Goal: Task Accomplishment & Management: Manage account settings

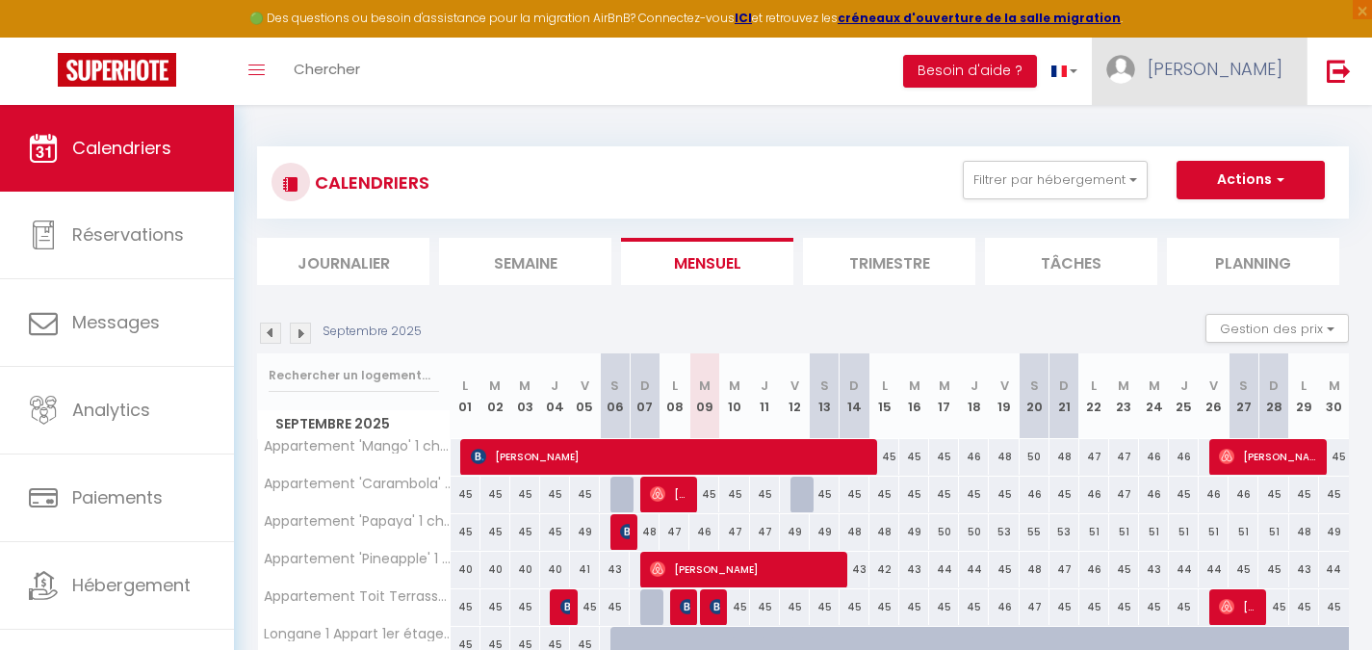
click at [1270, 52] on link "[PERSON_NAME]" at bounding box center [1199, 71] width 215 height 67
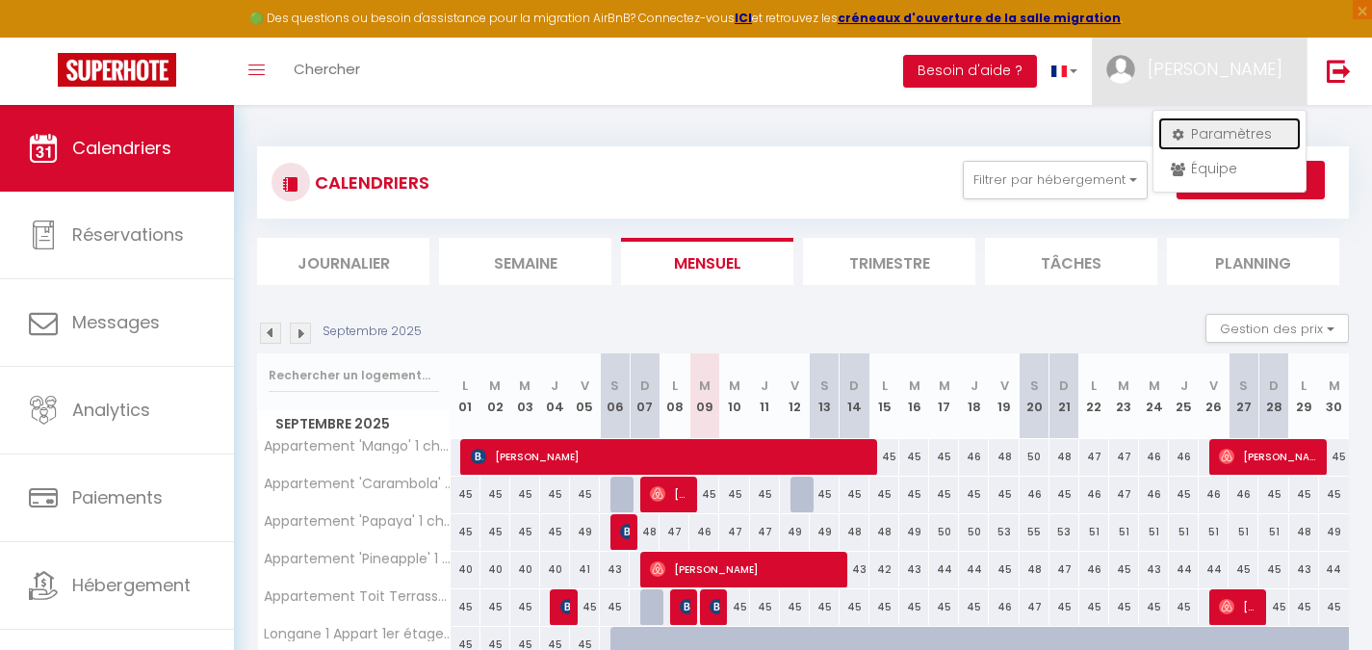
click at [1218, 130] on link "Paramètres" at bounding box center [1229, 133] width 143 height 33
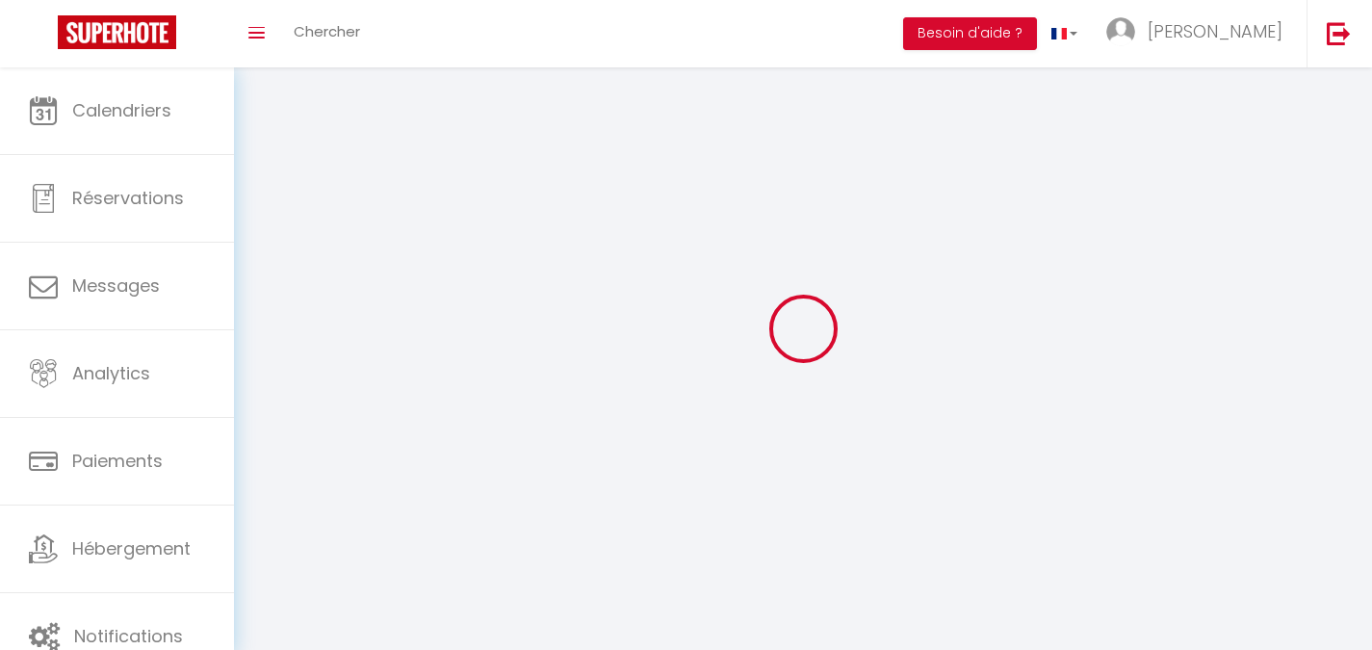
type input "[PERSON_NAME]"
type input "Abdedine"
type input "0650467680"
type input "[STREET_ADDRESS] raoult"
type input "78130"
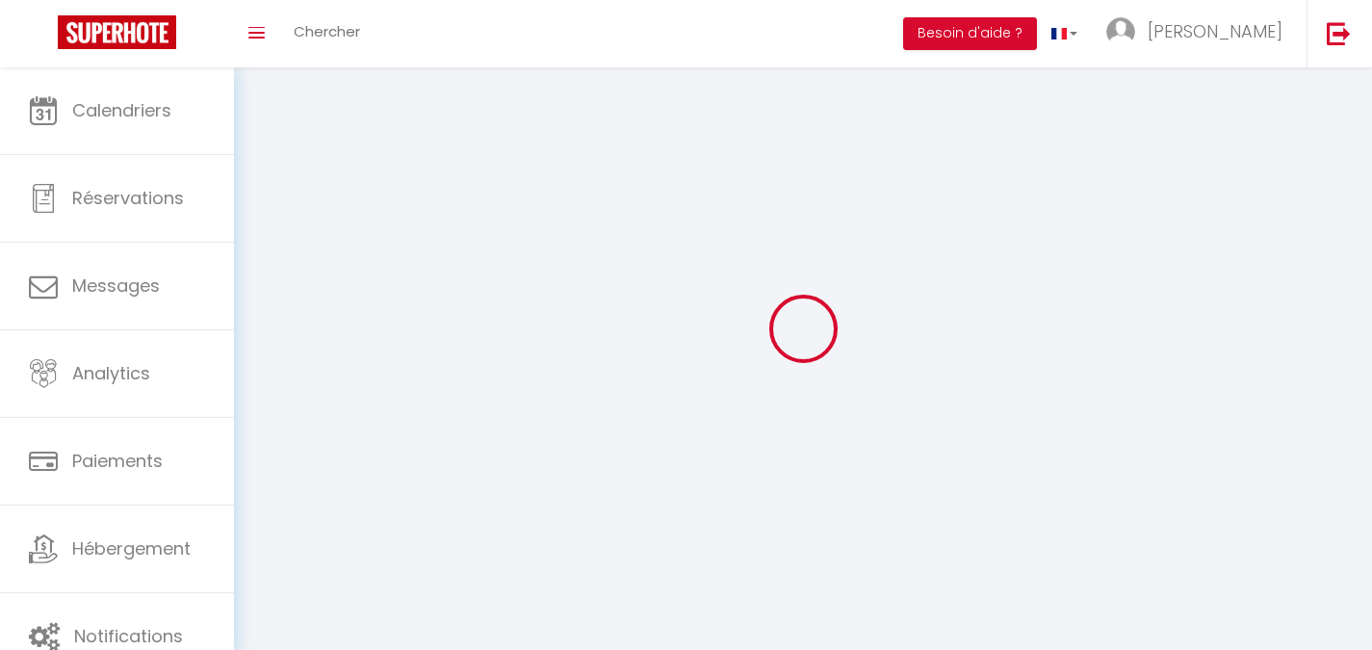
type input "Les Mureaux"
type input "NaCS8rfuMRcfa8lx95FIqrsl3"
type input "nw5HFEng7XJK97yG1kSQYwwuL"
type input "[URL][DOMAIN_NAME]"
select select "28"
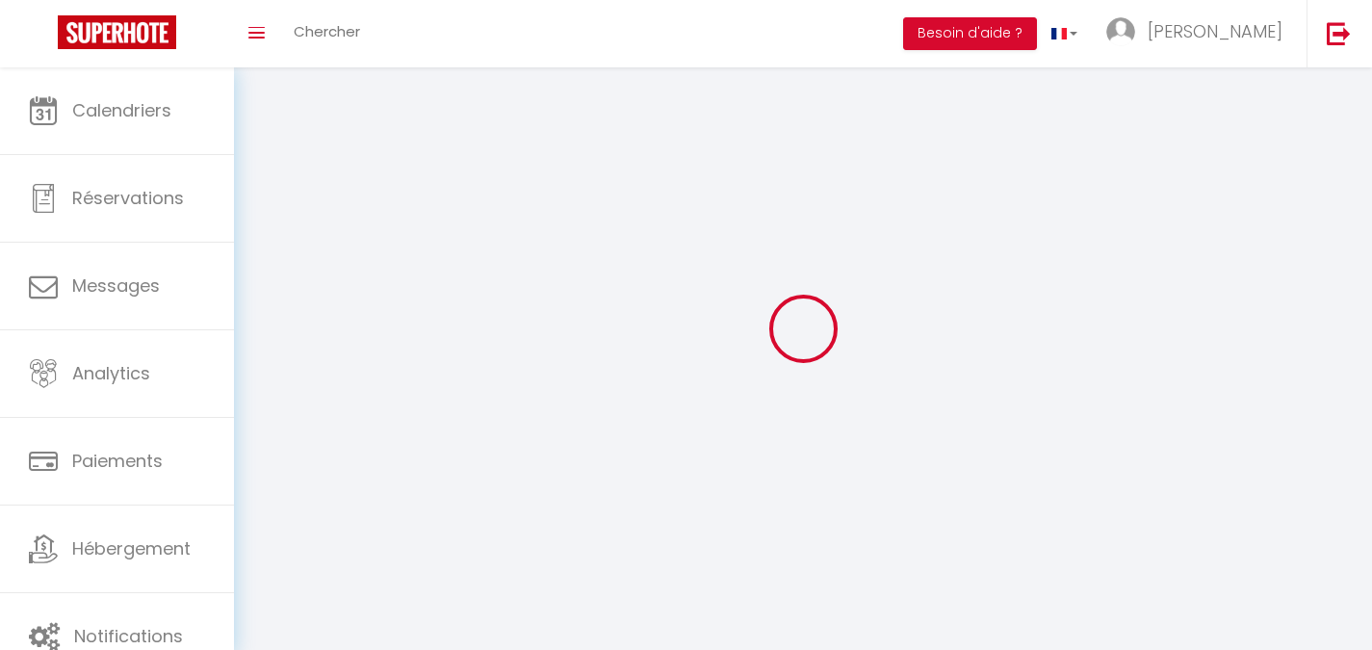
select select "fr"
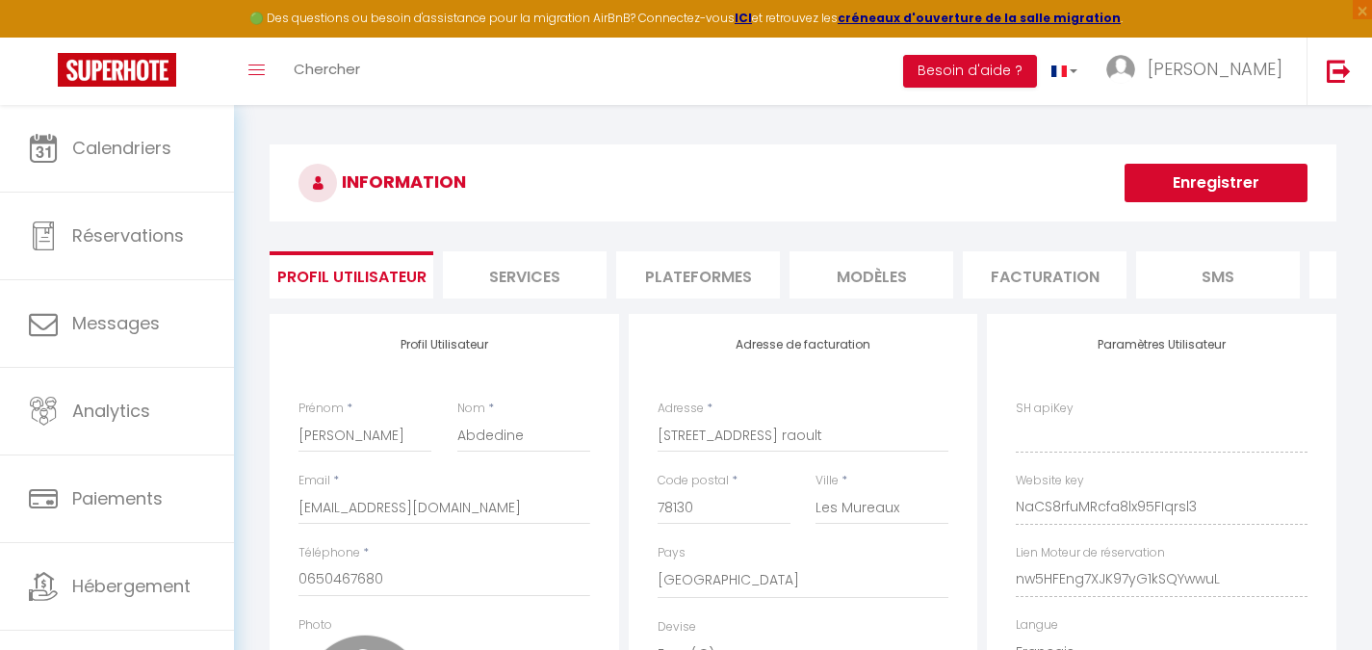
type input "NaCS8rfuMRcfa8lx95FIqrsl3"
type input "nw5HFEng7XJK97yG1kSQYwwuL"
type input "[URL][DOMAIN_NAME]"
click at [659, 290] on li "Plateformes" at bounding box center [698, 274] width 164 height 47
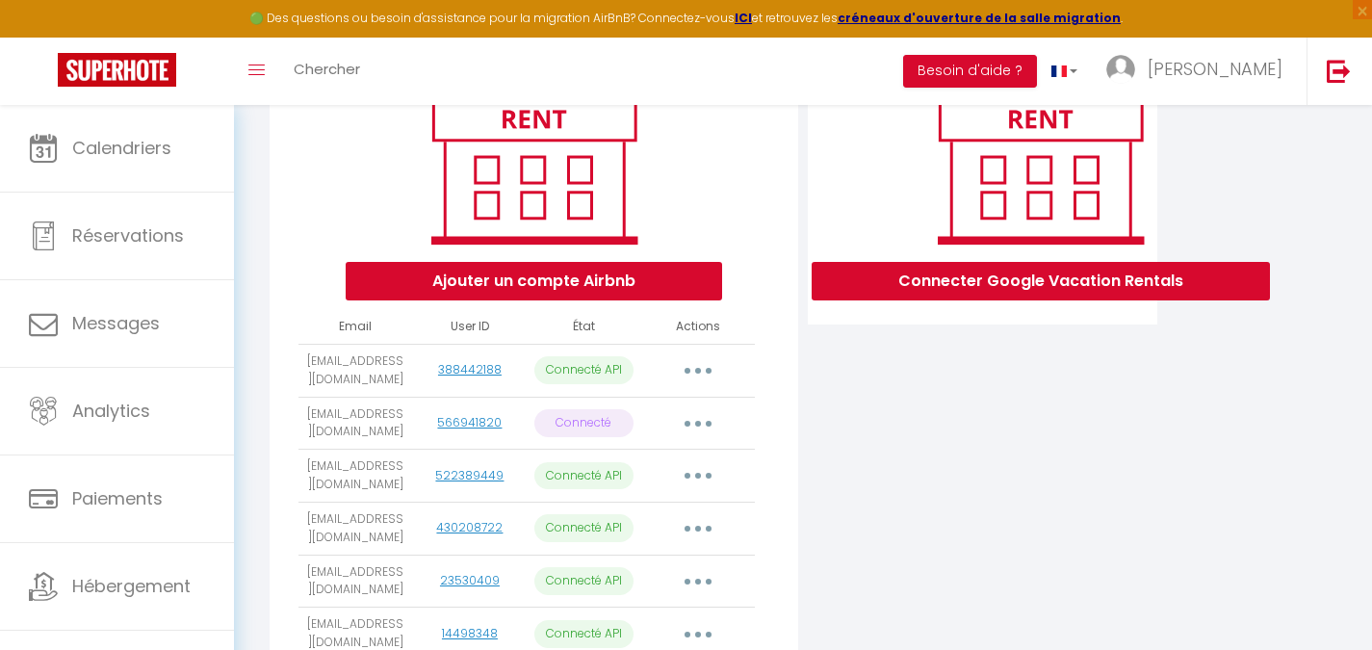
scroll to position [272, 0]
click at [697, 385] on button "button" at bounding box center [698, 369] width 54 height 31
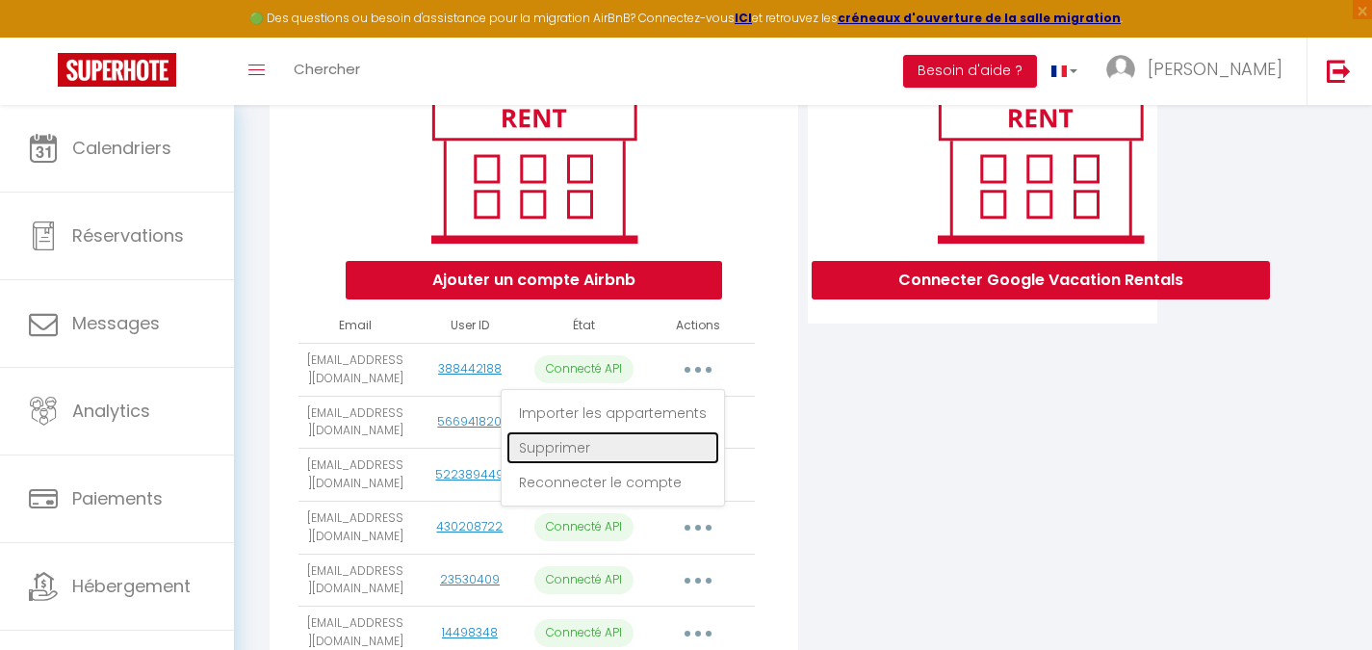
click at [639, 464] on link "Supprimer" at bounding box center [613, 447] width 213 height 33
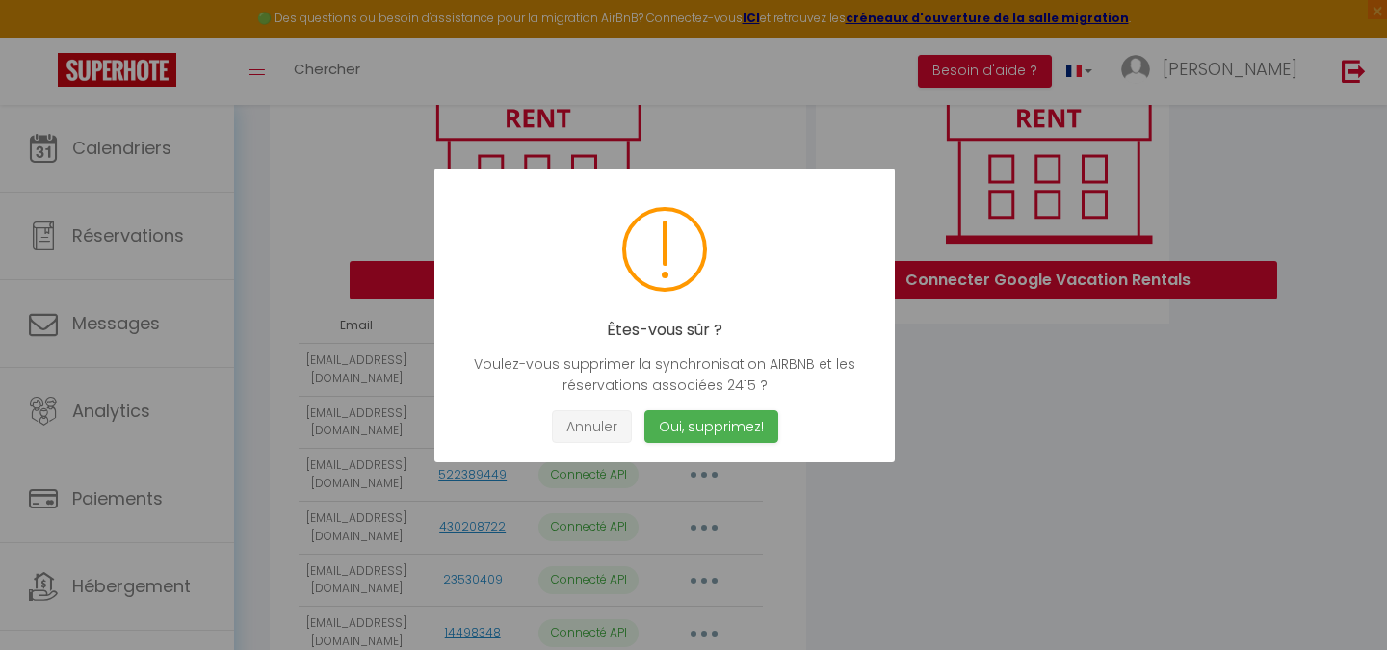
click at [594, 429] on button "Annuler" at bounding box center [592, 427] width 80 height 34
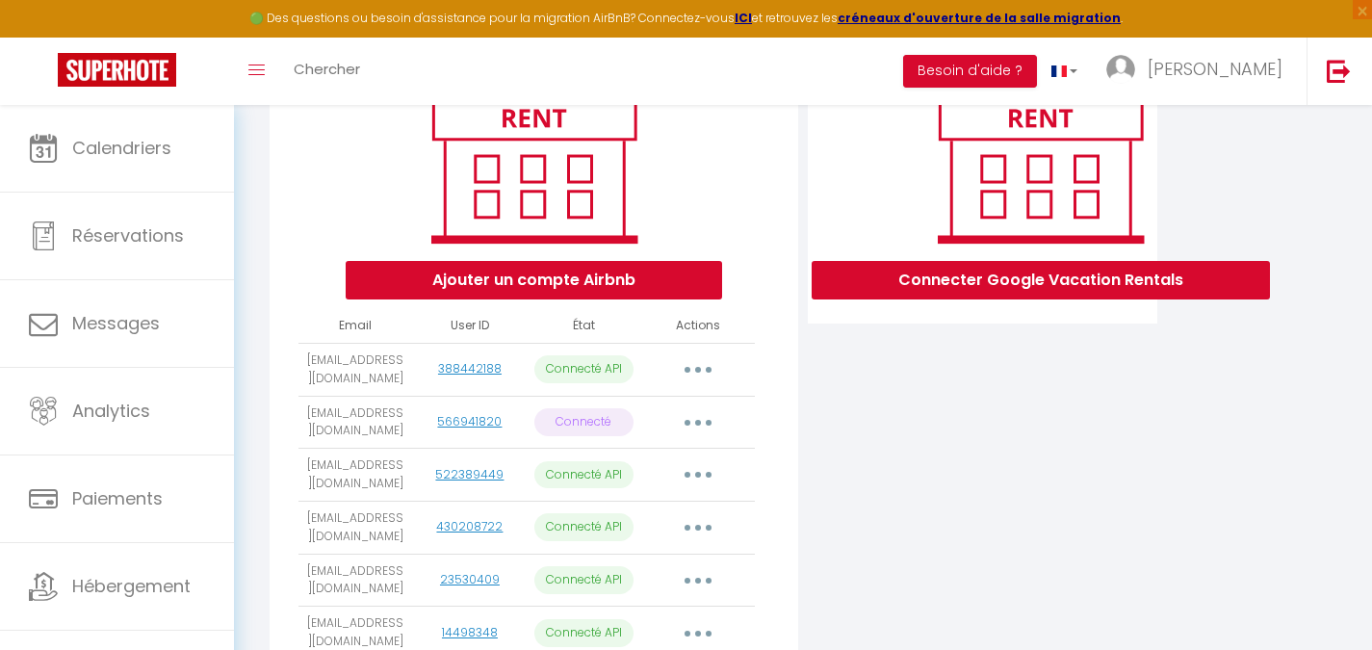
click at [711, 380] on button "button" at bounding box center [698, 369] width 54 height 31
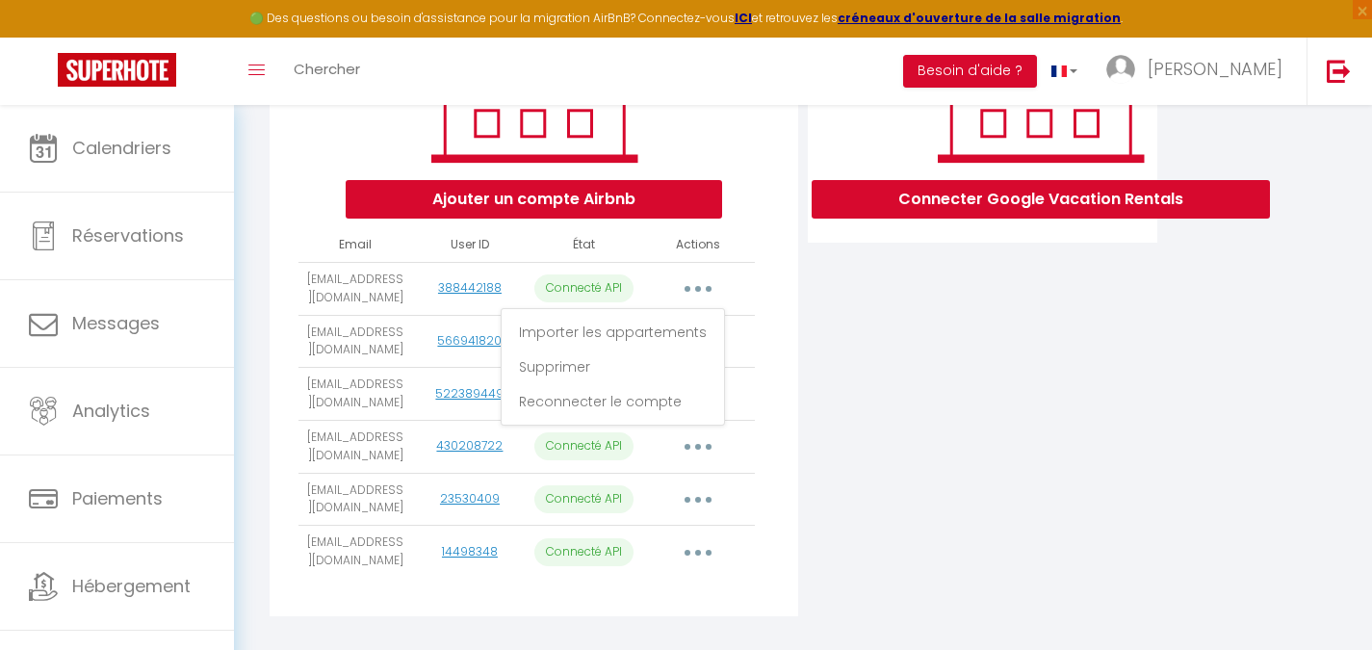
scroll to position [359, 0]
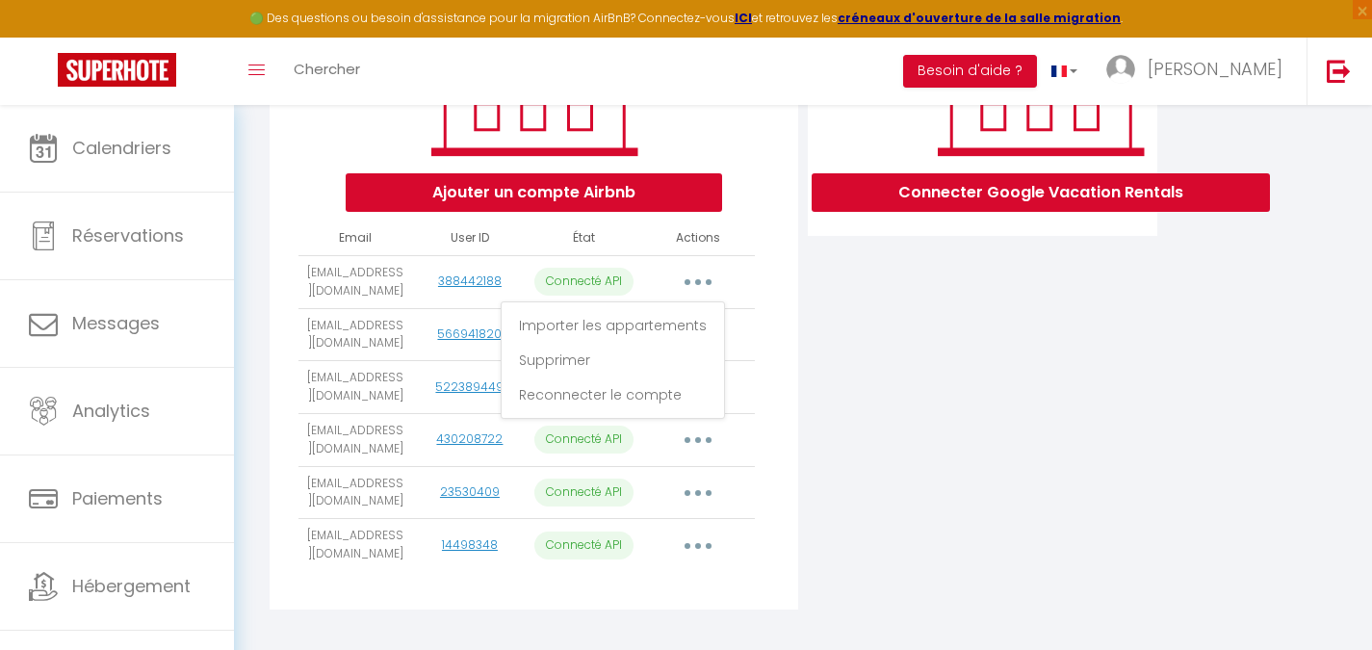
click at [794, 233] on div "Ajouter un compte Airbnb Email User ID État Actions [EMAIL_ADDRESS][DOMAIN_NAME…" at bounding box center [534, 282] width 529 height 655
drag, startPoint x: 685, startPoint y: 339, endPoint x: 697, endPoint y: 347, distance: 14.7
click at [697, 347] on td "Importer les appartements Supprimer Reconnecter le compte" at bounding box center [698, 334] width 115 height 53
click at [697, 347] on button "button" at bounding box center [698, 335] width 54 height 31
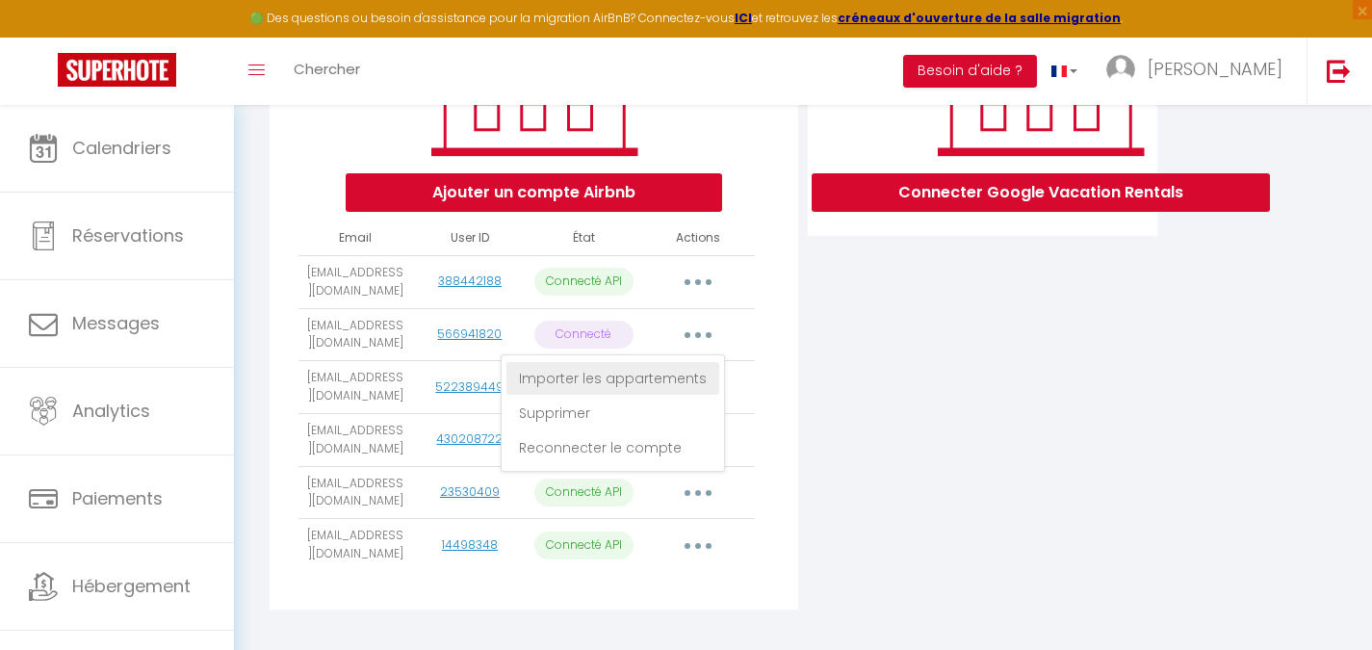
scroll to position [411, 0]
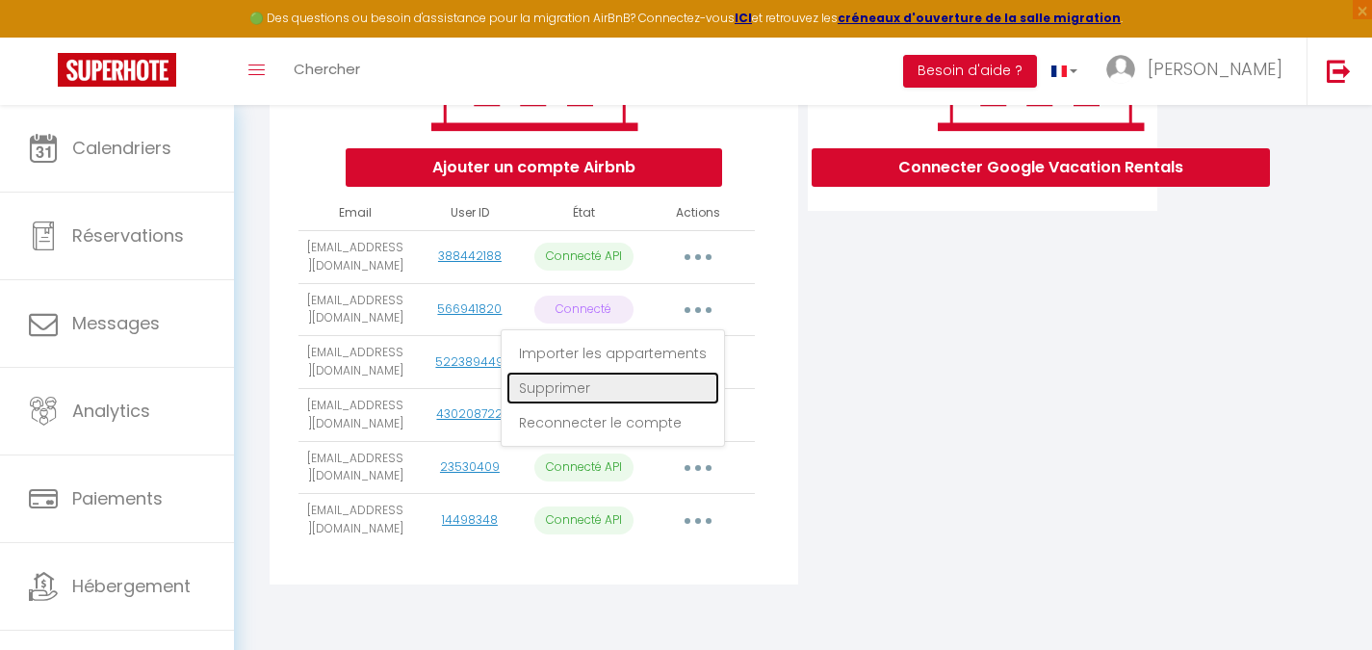
click at [637, 385] on link "Supprimer" at bounding box center [613, 388] width 213 height 33
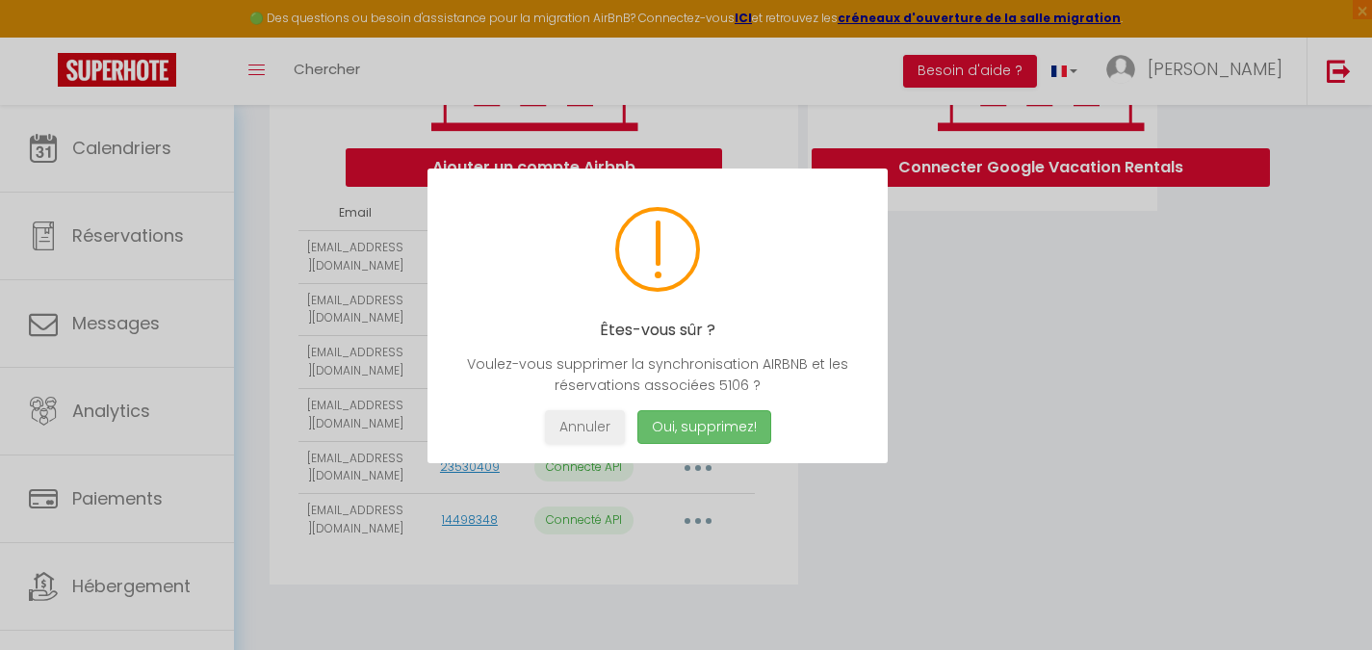
scroll to position [393, 0]
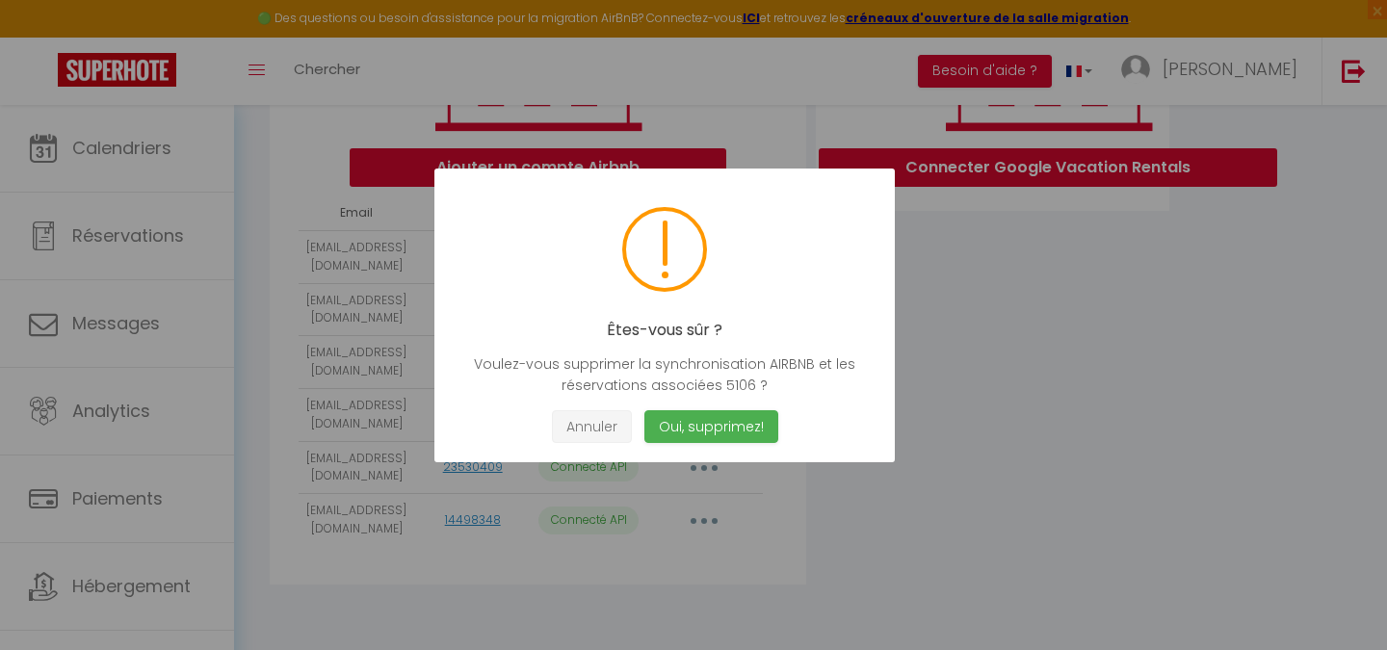
click at [593, 421] on button "Annuler" at bounding box center [592, 427] width 80 height 34
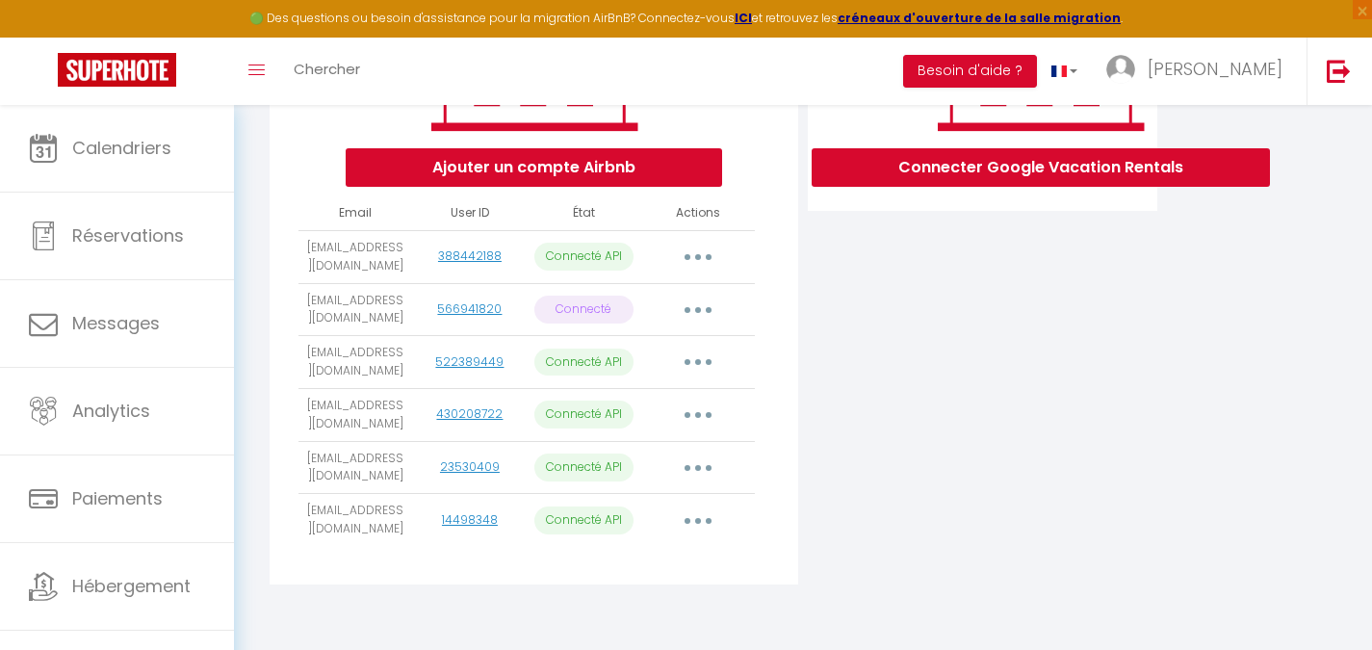
click at [690, 377] on button "button" at bounding box center [698, 362] width 54 height 31
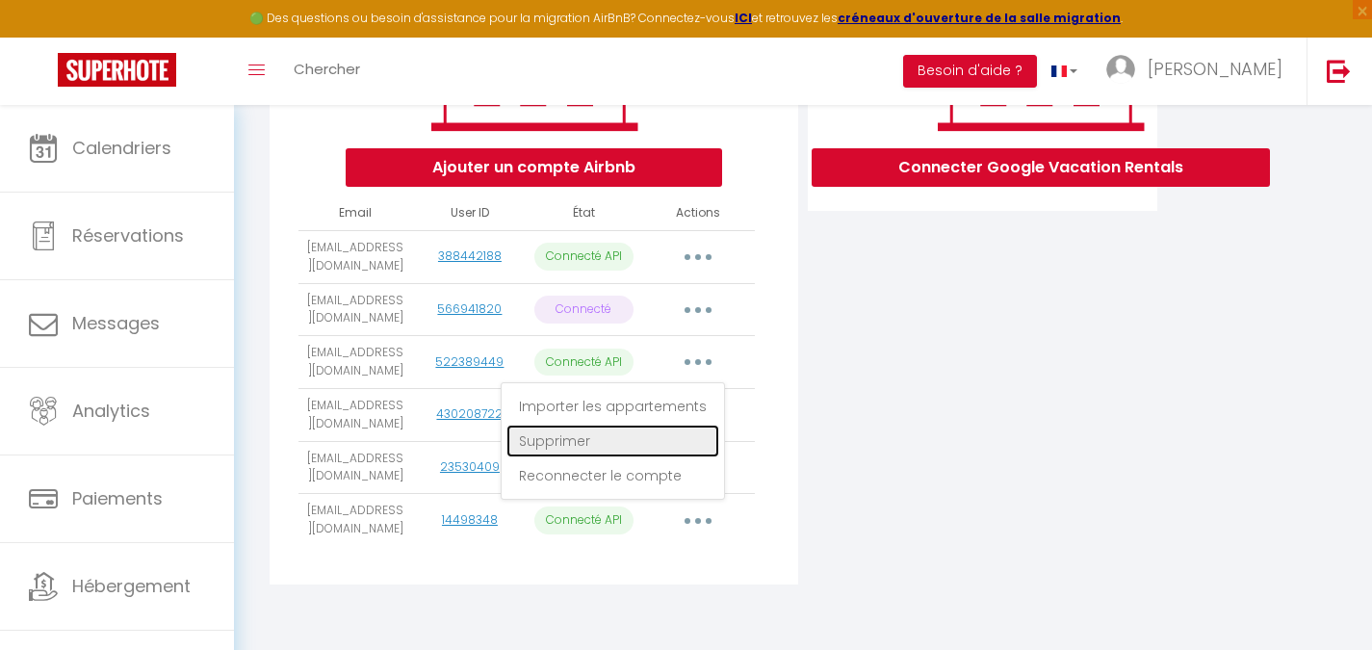
click at [670, 456] on link "Supprimer" at bounding box center [613, 441] width 213 height 33
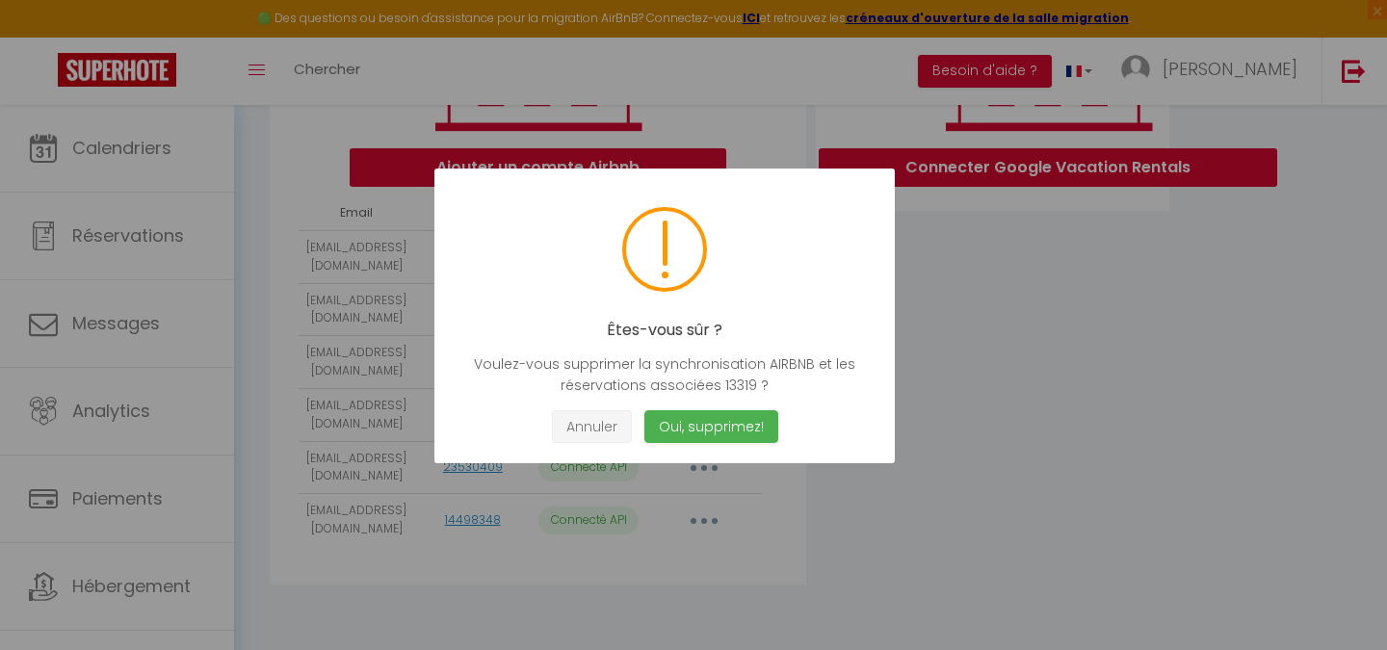
click at [590, 428] on button "Annuler" at bounding box center [592, 427] width 80 height 34
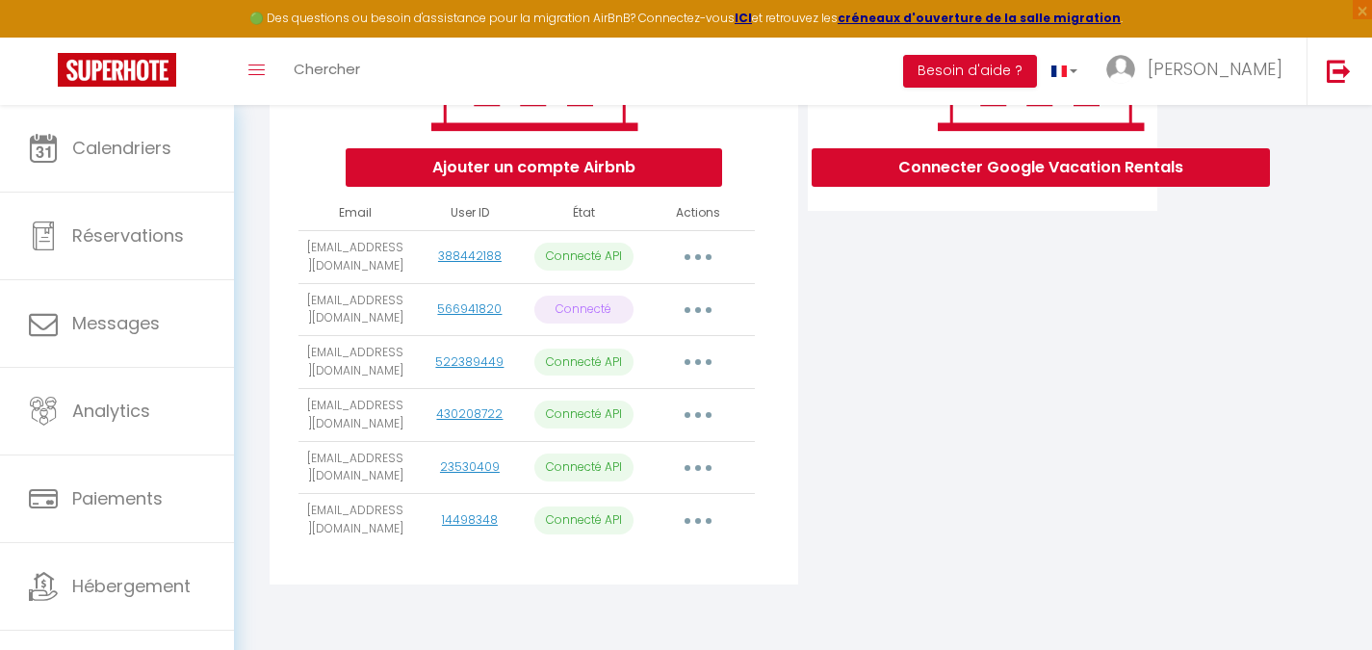
click at [709, 483] on button "button" at bounding box center [698, 468] width 54 height 31
click at [655, 552] on div "Importer les appartements Supprimer Reconnecter le compte" at bounding box center [613, 545] width 224 height 117
drag, startPoint x: 655, startPoint y: 552, endPoint x: 697, endPoint y: 501, distance: 66.3
click at [697, 501] on tbody "[EMAIL_ADDRESS][DOMAIN_NAME] 388442188 Connecté API Importer les appartements S…" at bounding box center [527, 388] width 456 height 316
click at [697, 483] on button "button" at bounding box center [698, 468] width 54 height 31
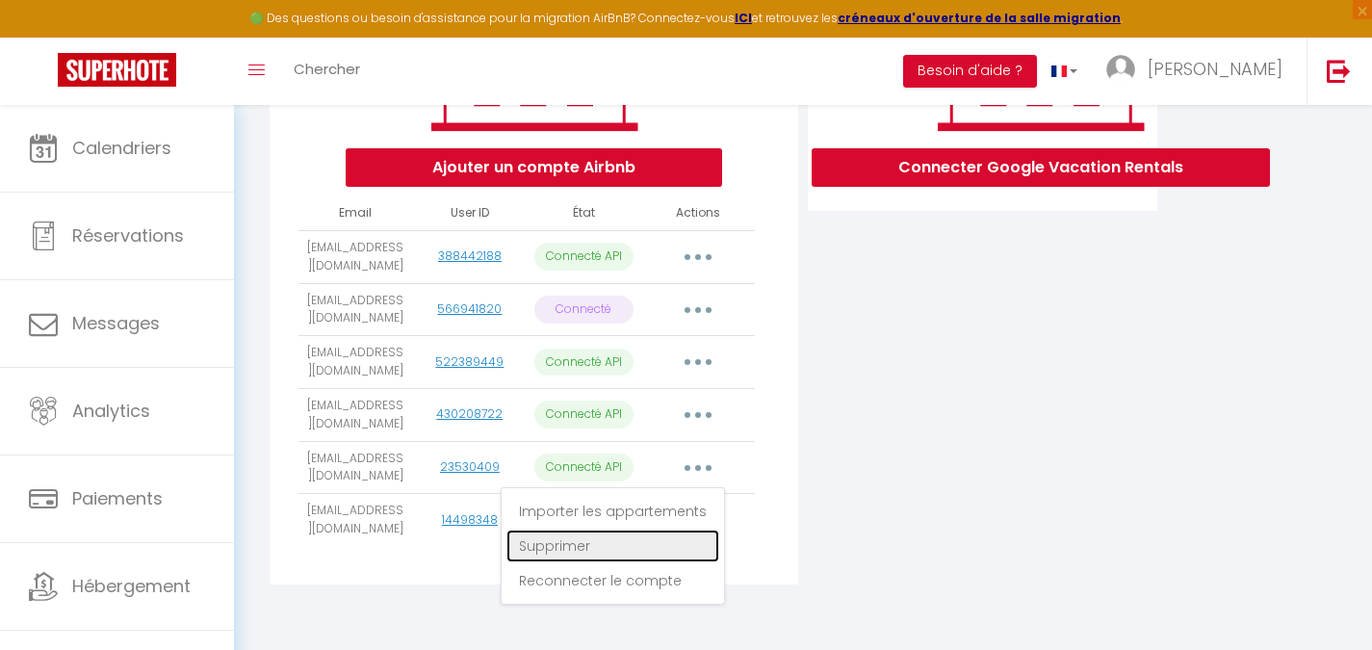
click at [613, 558] on link "Supprimer" at bounding box center [613, 546] width 213 height 33
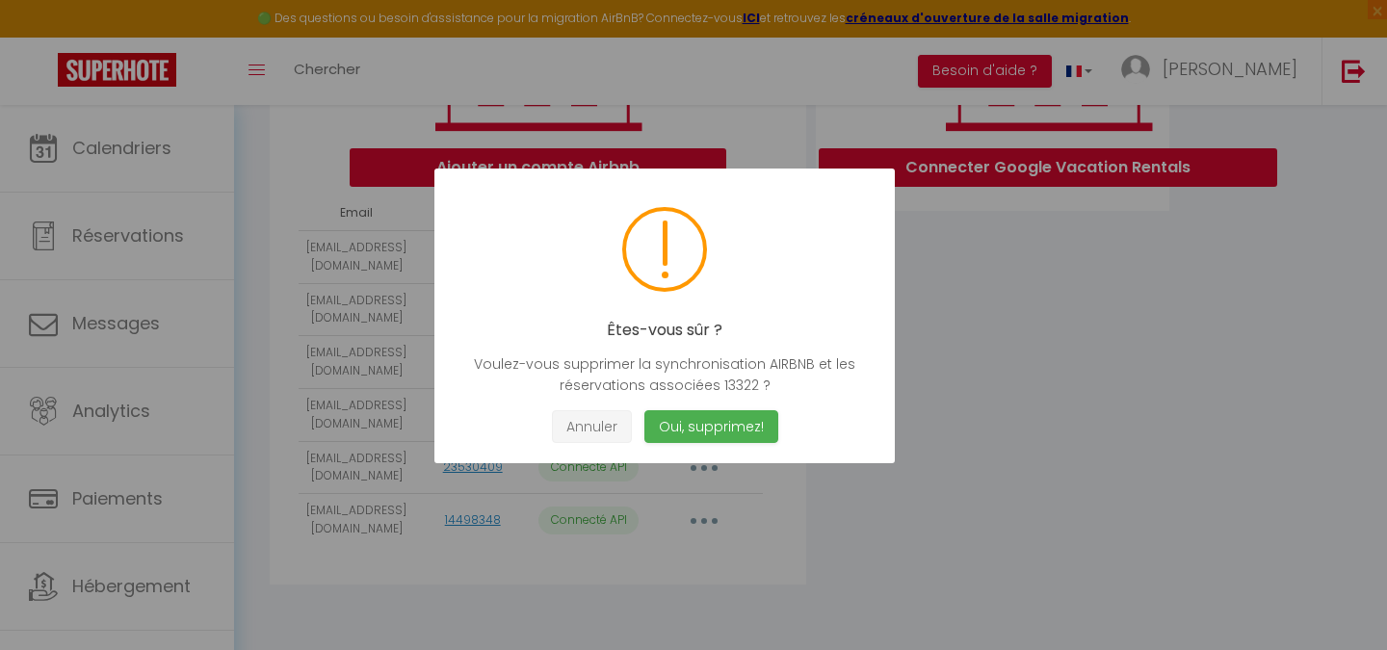
click at [588, 435] on button "Annuler" at bounding box center [592, 427] width 80 height 34
